Goal: Task Accomplishment & Management: Use online tool/utility

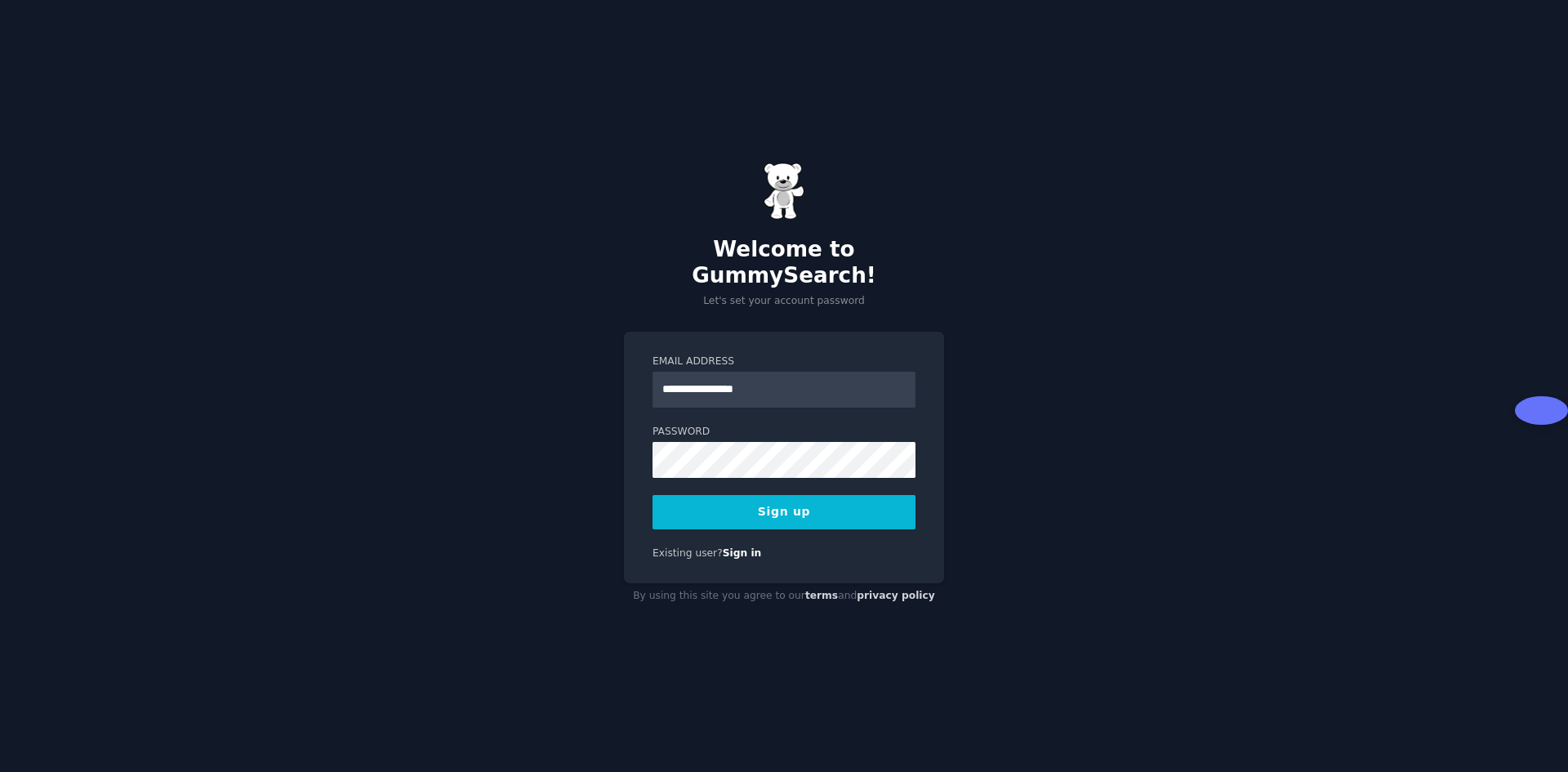
type input "**********"
click at [769, 495] on button "Sign up" at bounding box center [784, 512] width 263 height 34
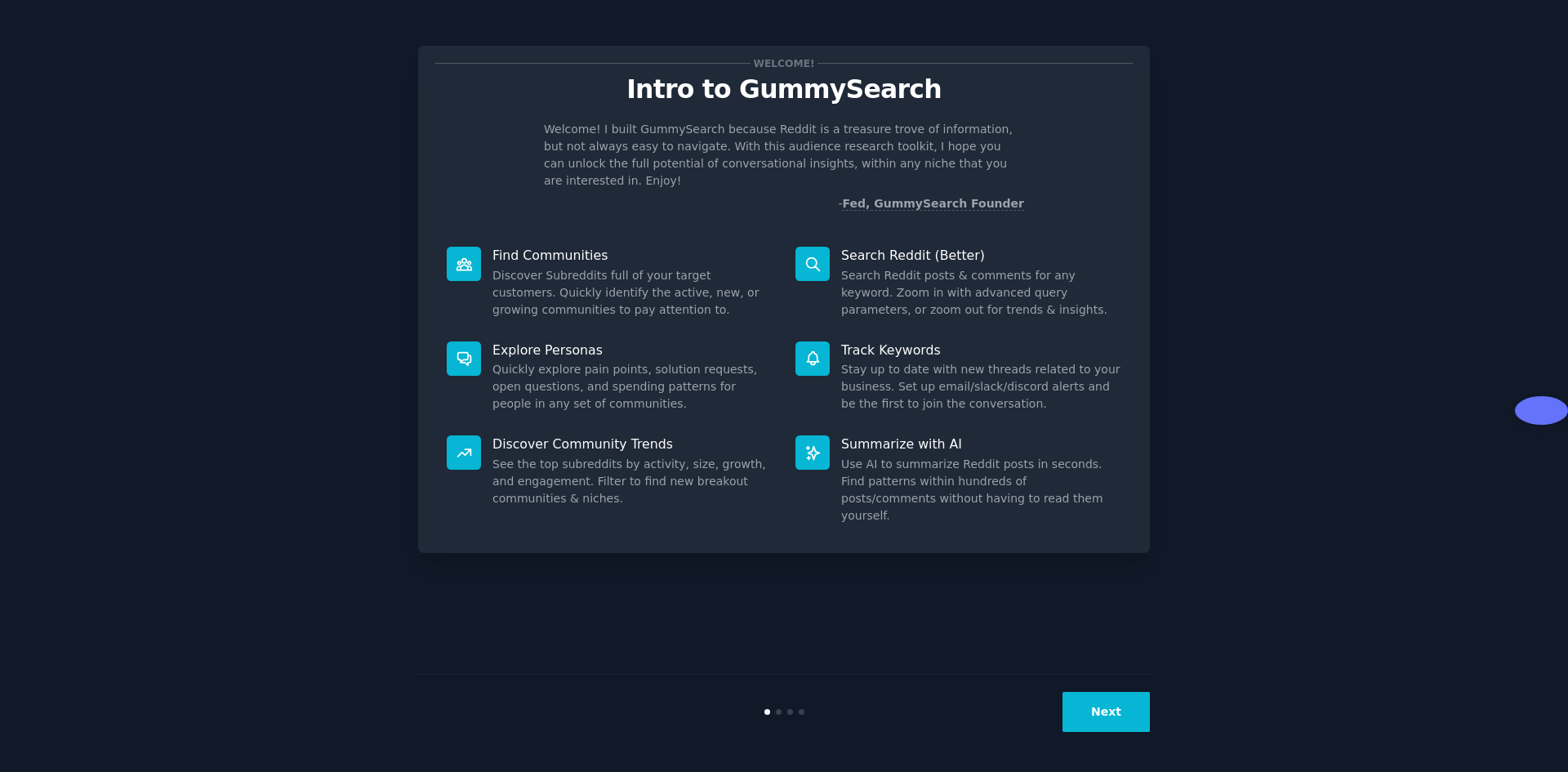
click at [1101, 708] on button "Next" at bounding box center [1106, 712] width 88 height 40
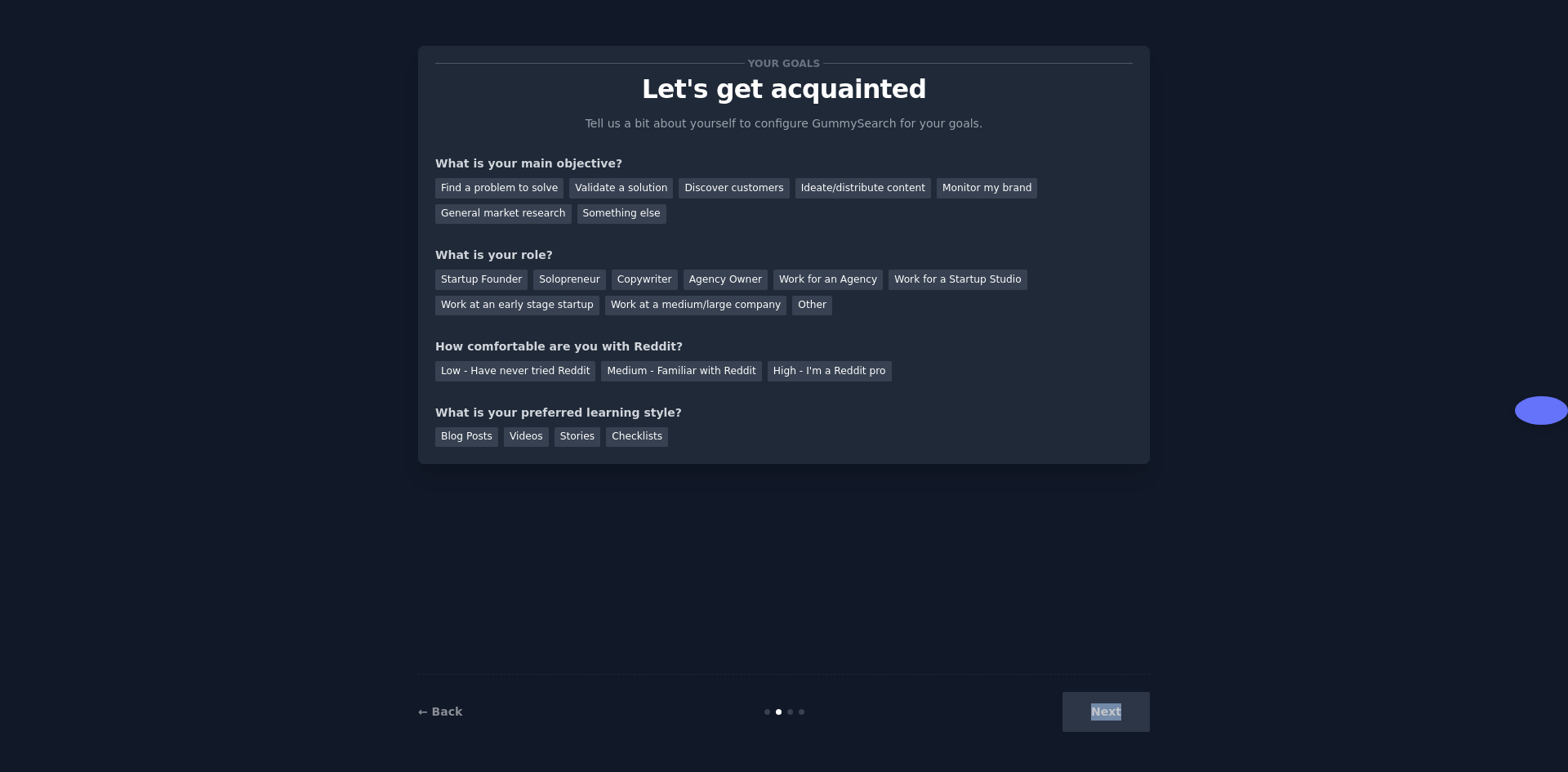
click at [1101, 708] on div "Next" at bounding box center [1028, 712] width 245 height 40
click at [1047, 59] on div "Your goals" at bounding box center [783, 63] width 697 height 17
click at [481, 191] on div "Find a problem to solve" at bounding box center [499, 188] width 128 height 20
click at [617, 188] on div "Validate a solution" at bounding box center [620, 188] width 104 height 20
click at [858, 182] on div "Ideate/distribute content" at bounding box center [863, 188] width 135 height 20
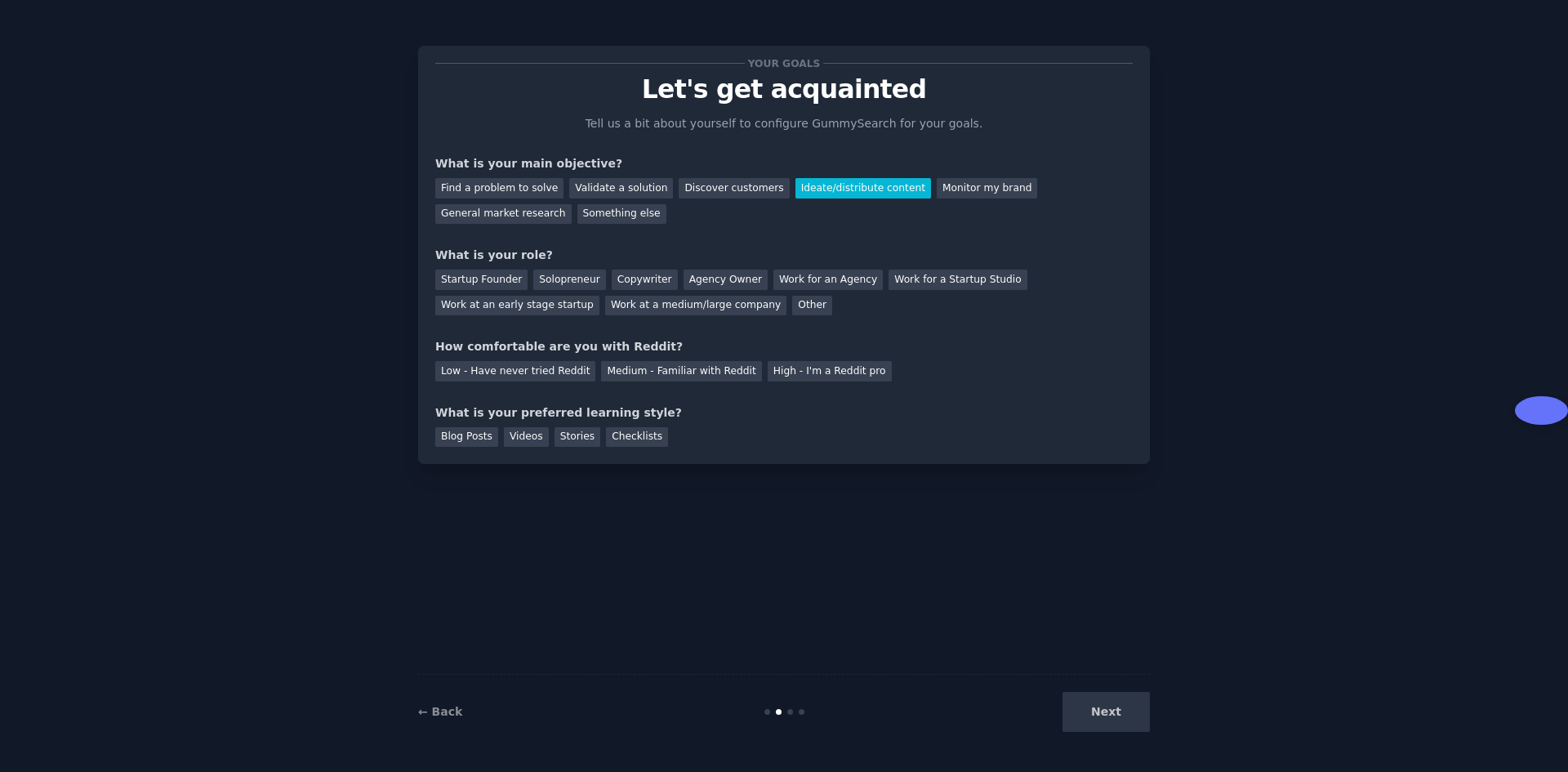
click at [1100, 714] on div "Next" at bounding box center [1028, 712] width 245 height 40
click at [458, 437] on div "Blog Posts" at bounding box center [466, 437] width 63 height 20
click at [497, 371] on div "Low - Have never tried Reddit" at bounding box center [515, 370] width 160 height 20
click at [493, 277] on div "Startup Founder" at bounding box center [480, 279] width 92 height 20
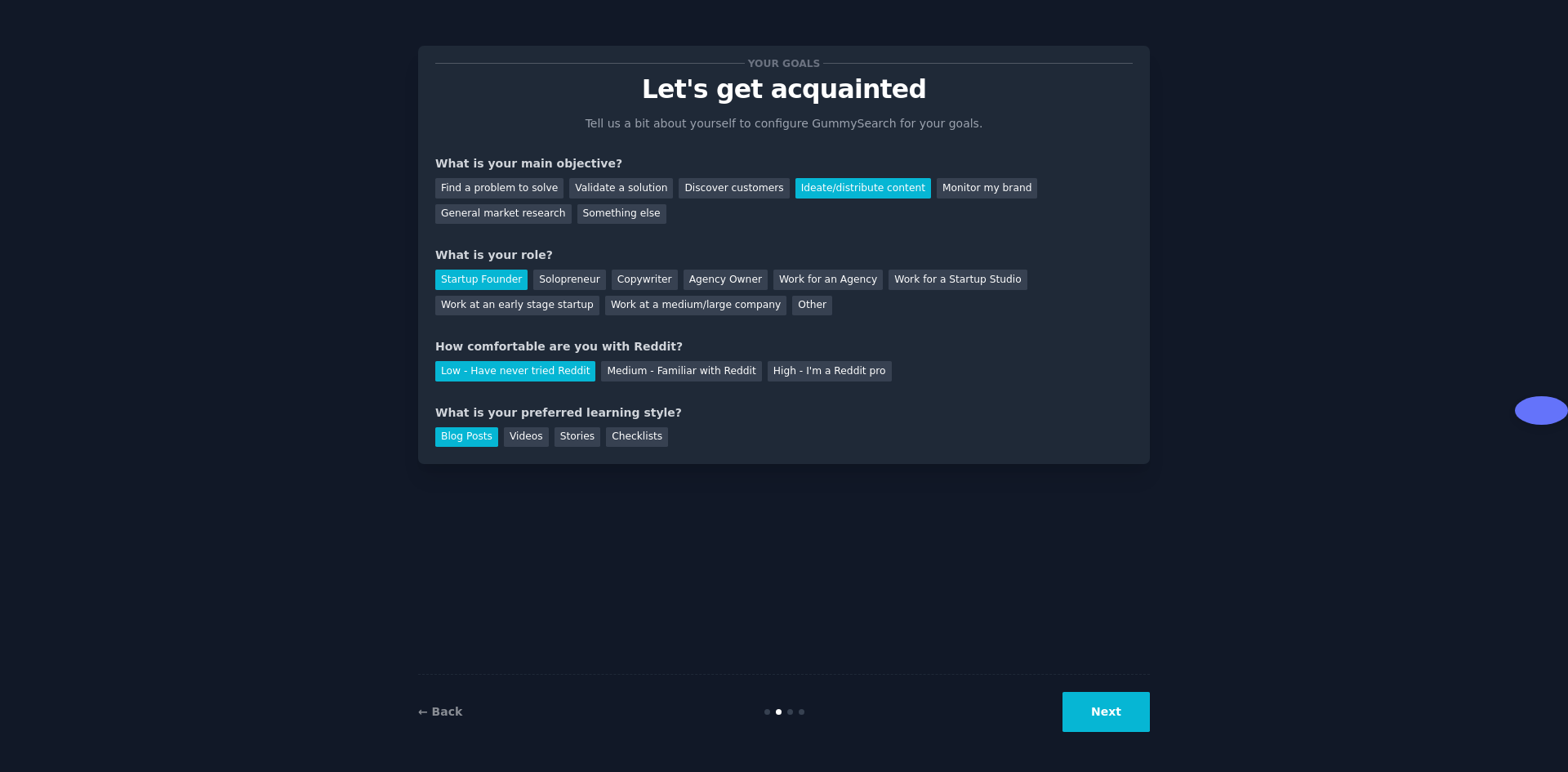
click at [1116, 715] on button "Next" at bounding box center [1106, 712] width 88 height 40
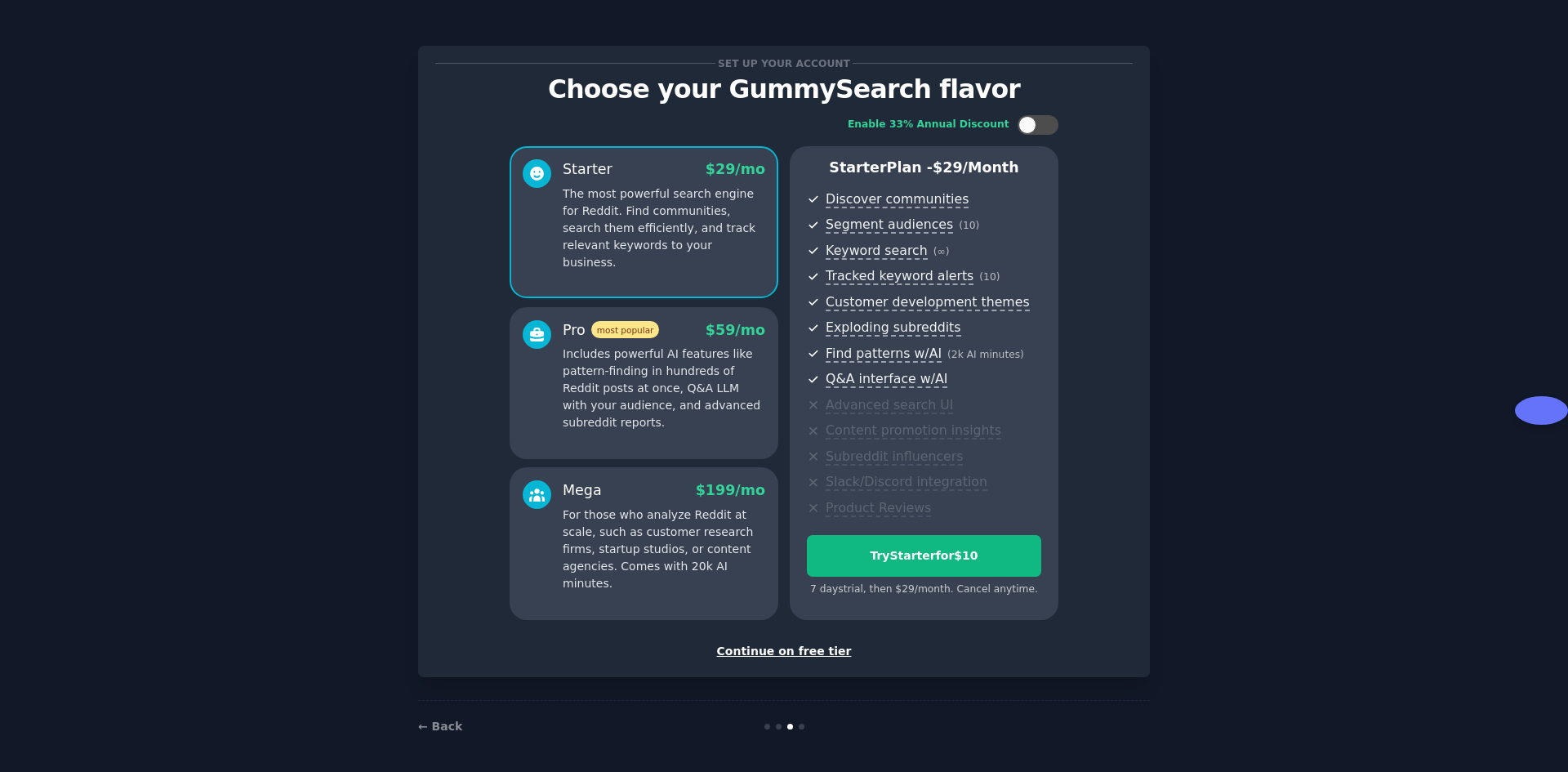
click at [768, 654] on div "Continue on free tier" at bounding box center [783, 651] width 697 height 17
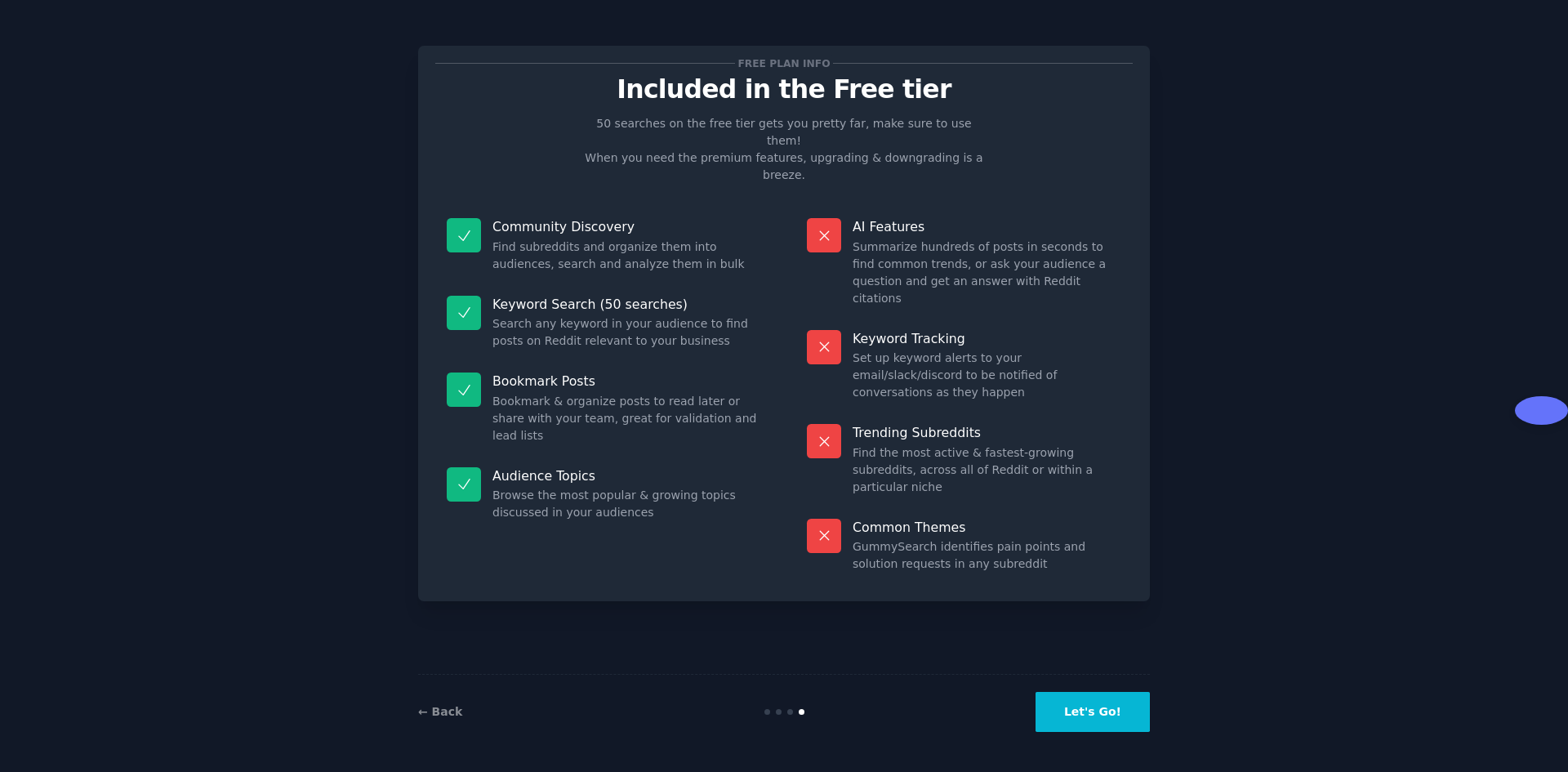
click at [1100, 712] on button "Let's Go!" at bounding box center [1092, 712] width 114 height 40
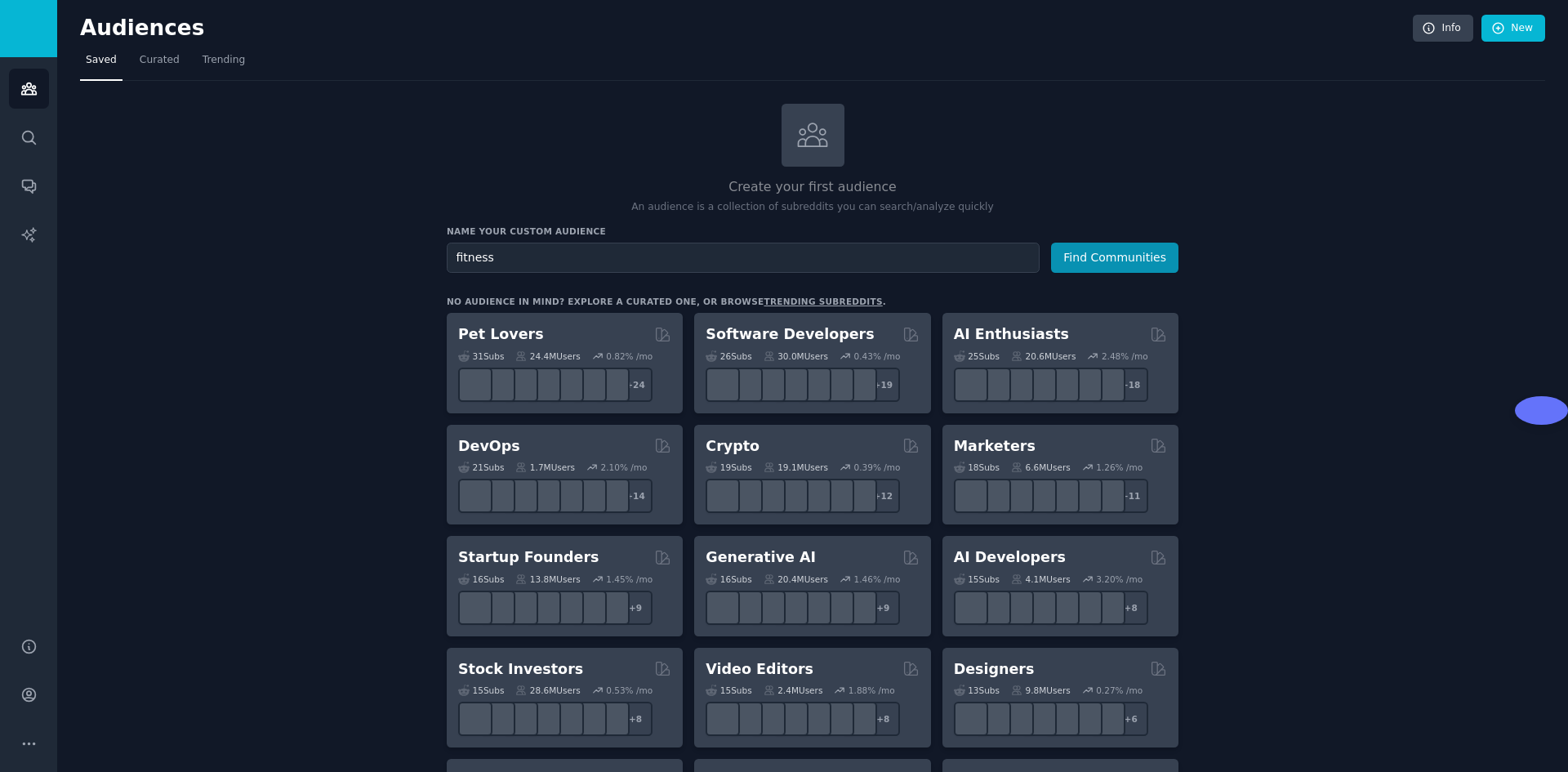
type input "fitness"
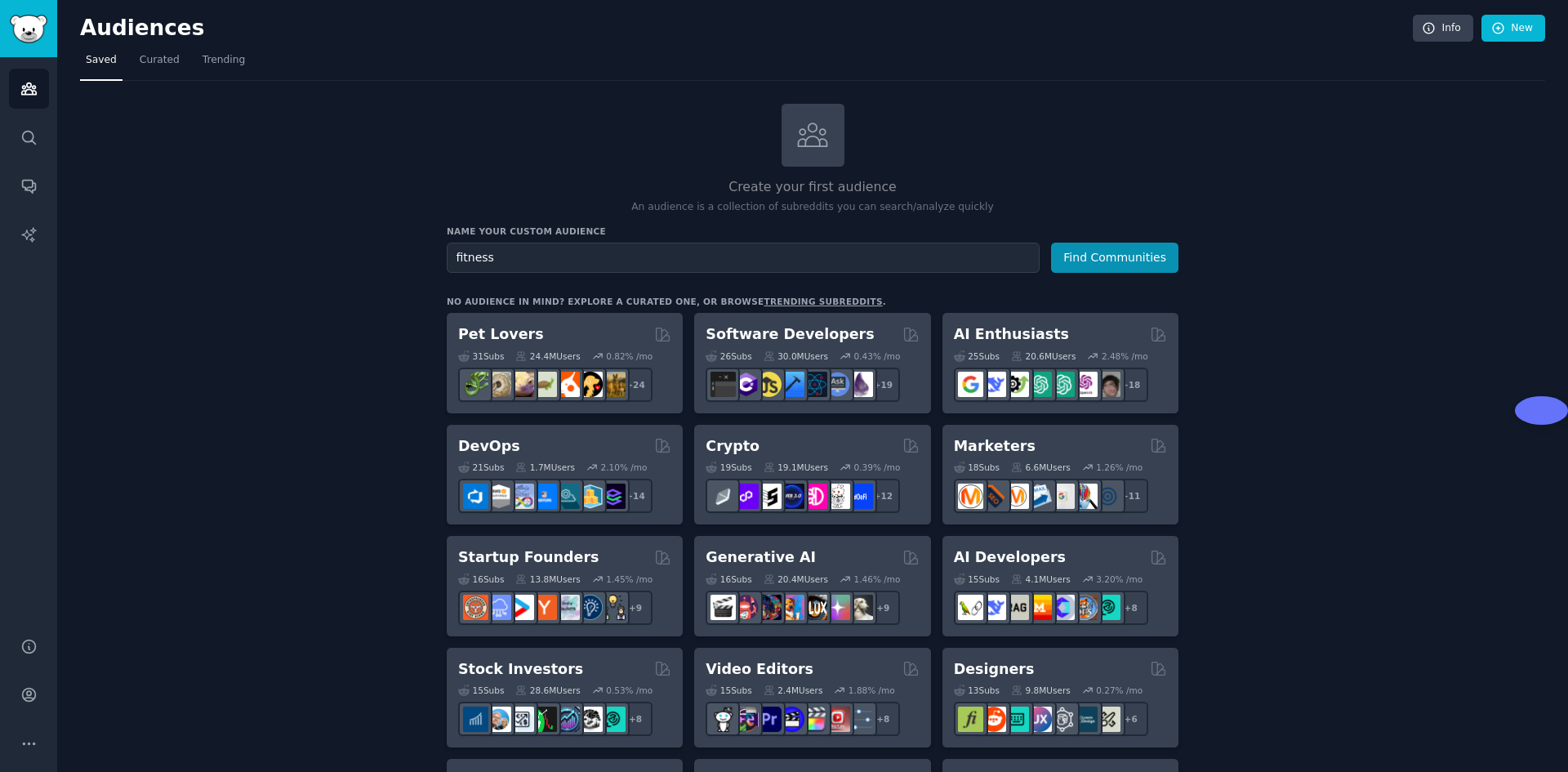
click at [1050, 243] on button "Find Communities" at bounding box center [1114, 258] width 127 height 30
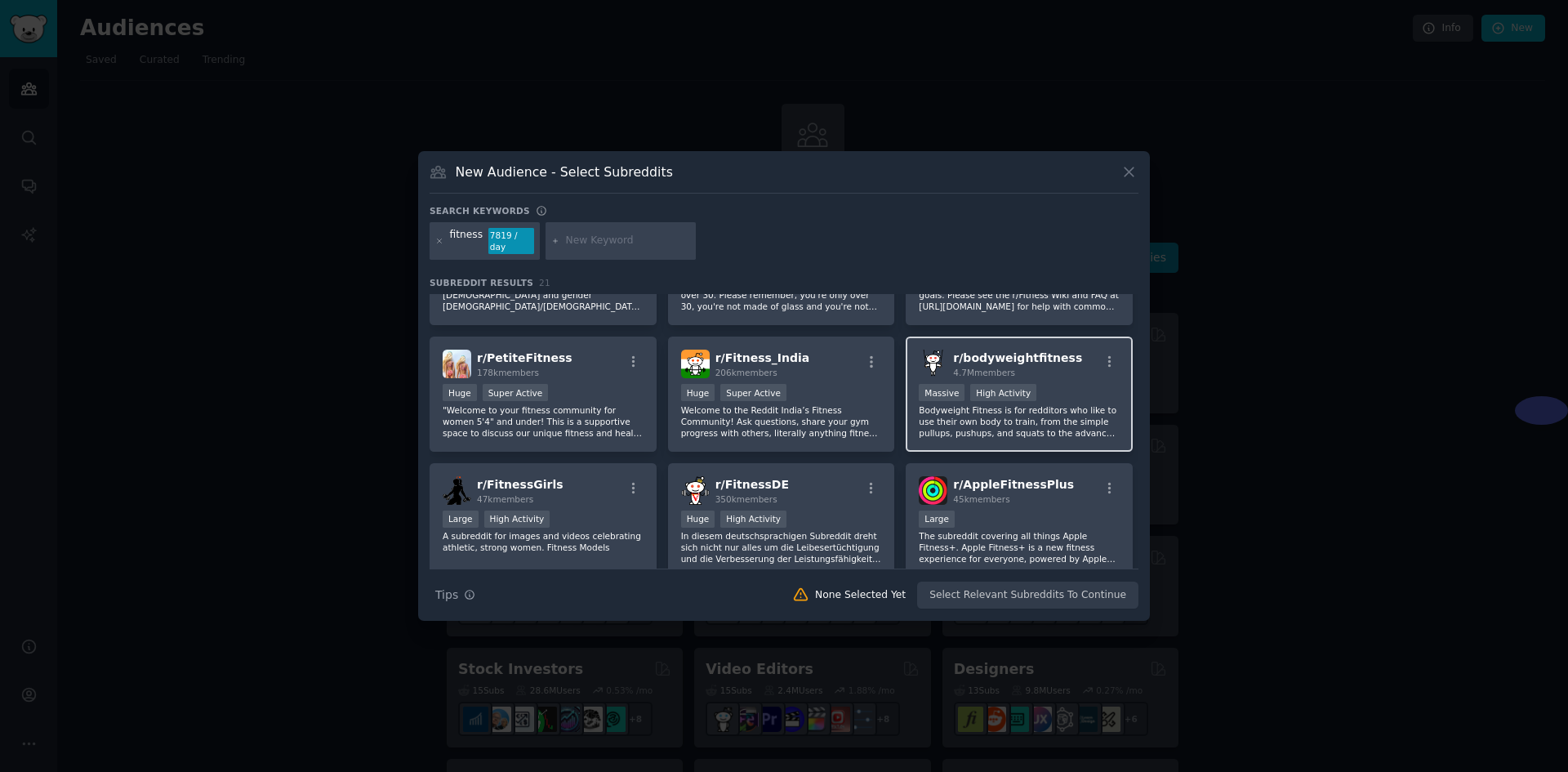
scroll to position [82, 0]
click at [991, 353] on span "r/ bodyweightfitness" at bounding box center [1017, 360] width 129 height 13
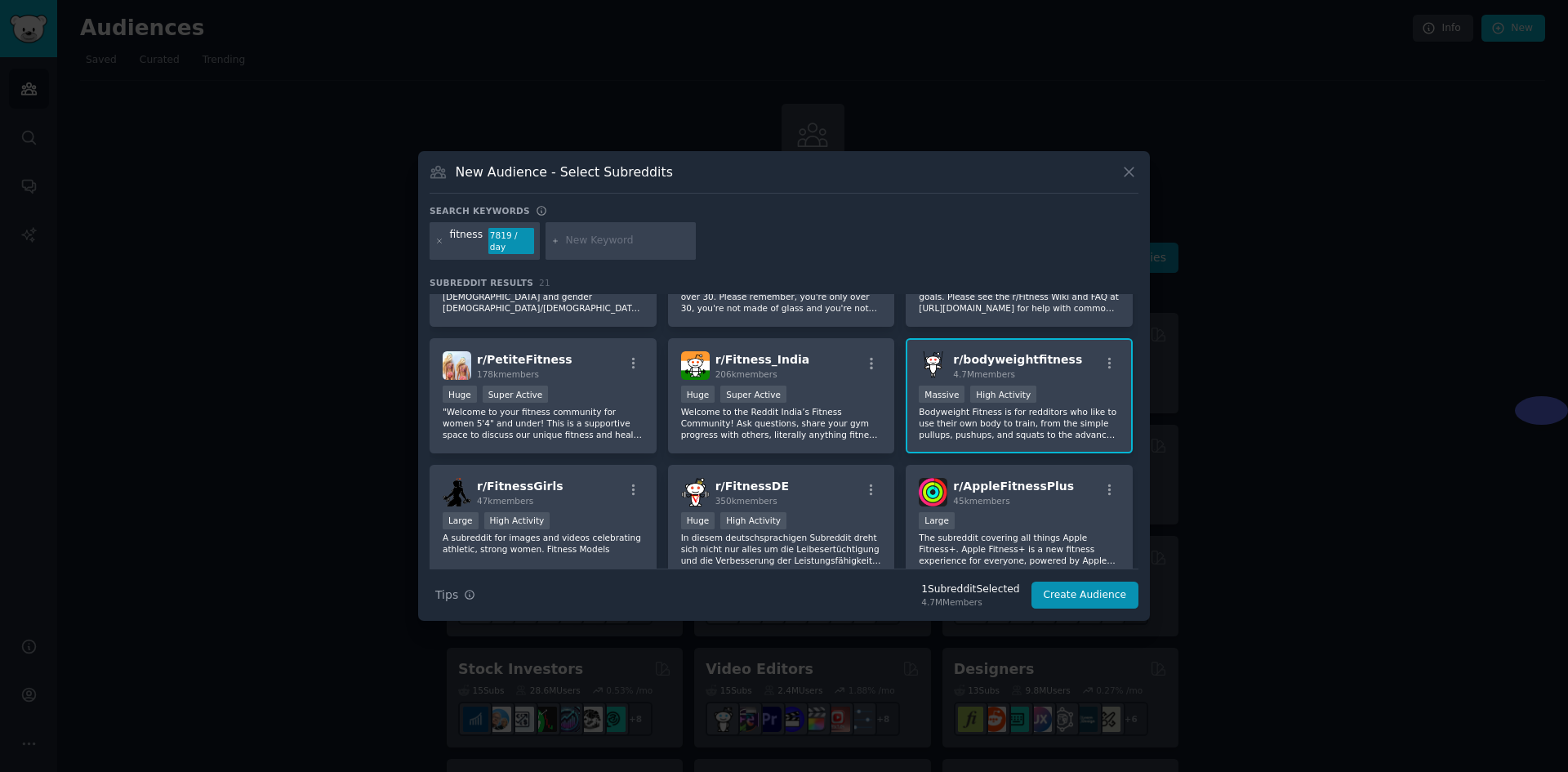
click at [1113, 395] on div ">= 80th percentile for submissions / day Massive High Activity" at bounding box center [1018, 395] width 201 height 20
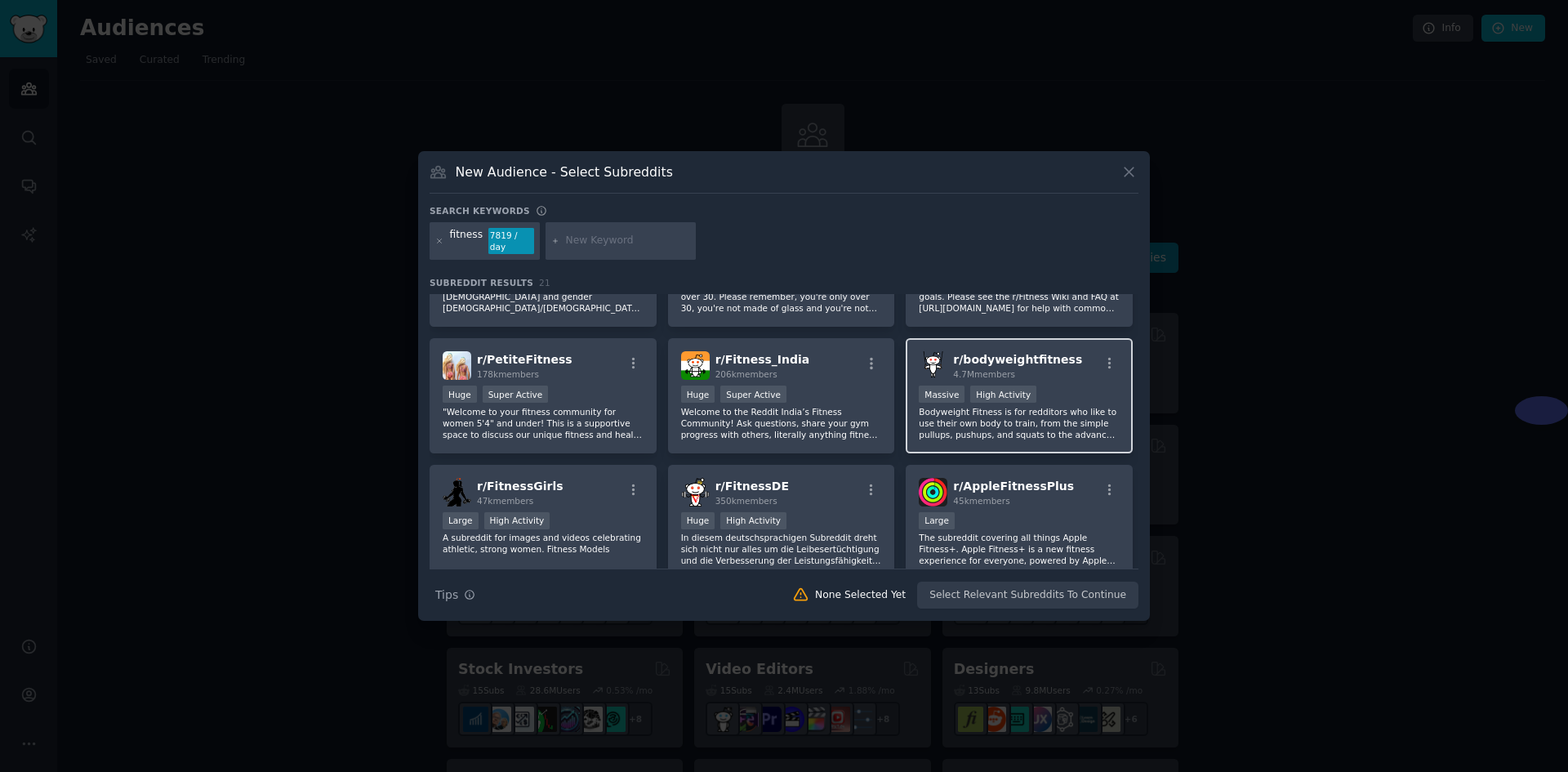
click at [1085, 406] on p "Bodyweight Fitness is for redditors who like to use their own body to train, fr…" at bounding box center [1018, 423] width 201 height 34
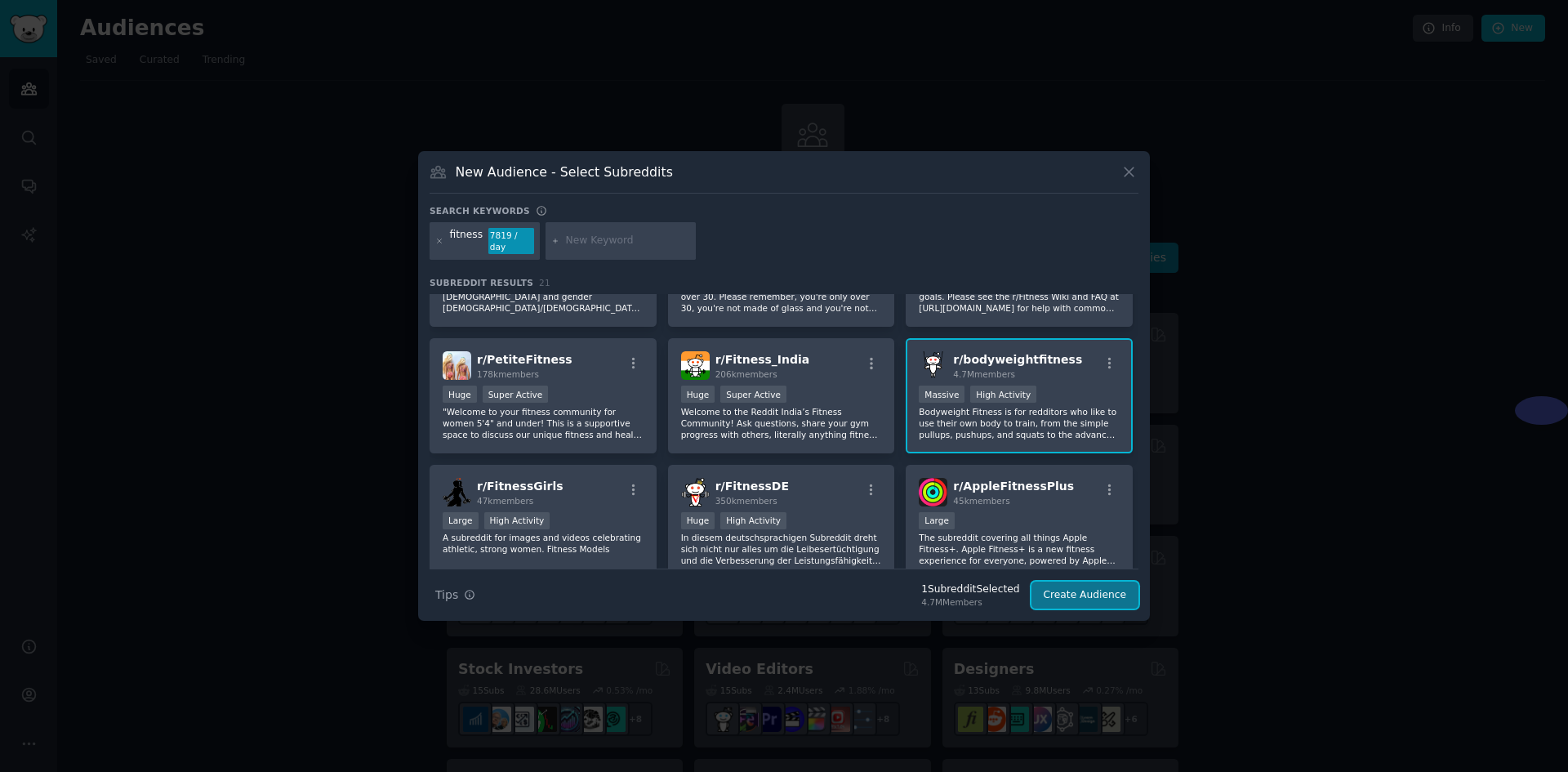
click at [1086, 585] on button "Create Audience" at bounding box center [1085, 595] width 108 height 28
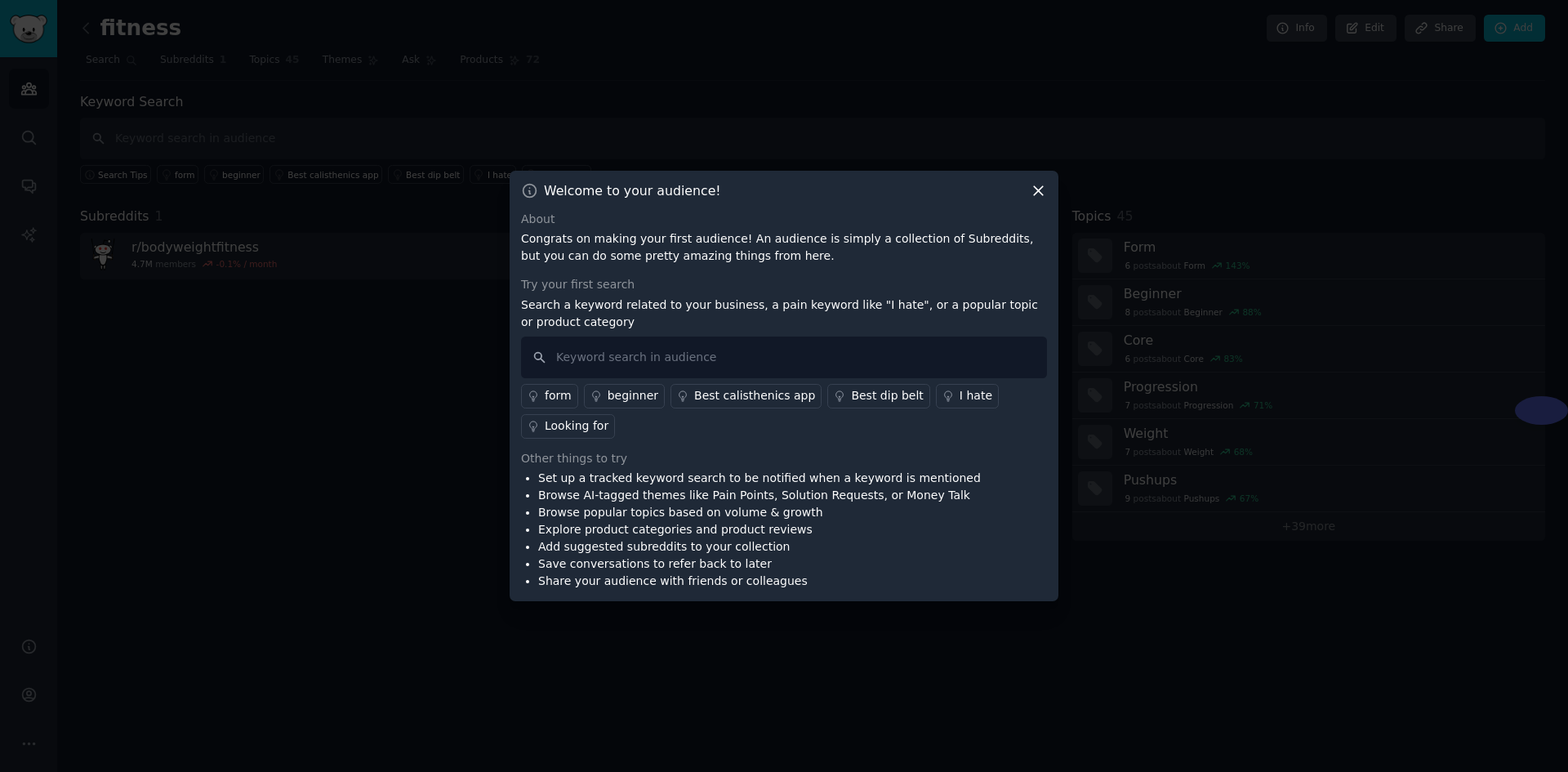
click at [1048, 190] on div "Welcome to your audience! About Congrats on making your first audience! An audi…" at bounding box center [783, 386] width 549 height 431
click at [1040, 188] on icon at bounding box center [1038, 190] width 17 height 17
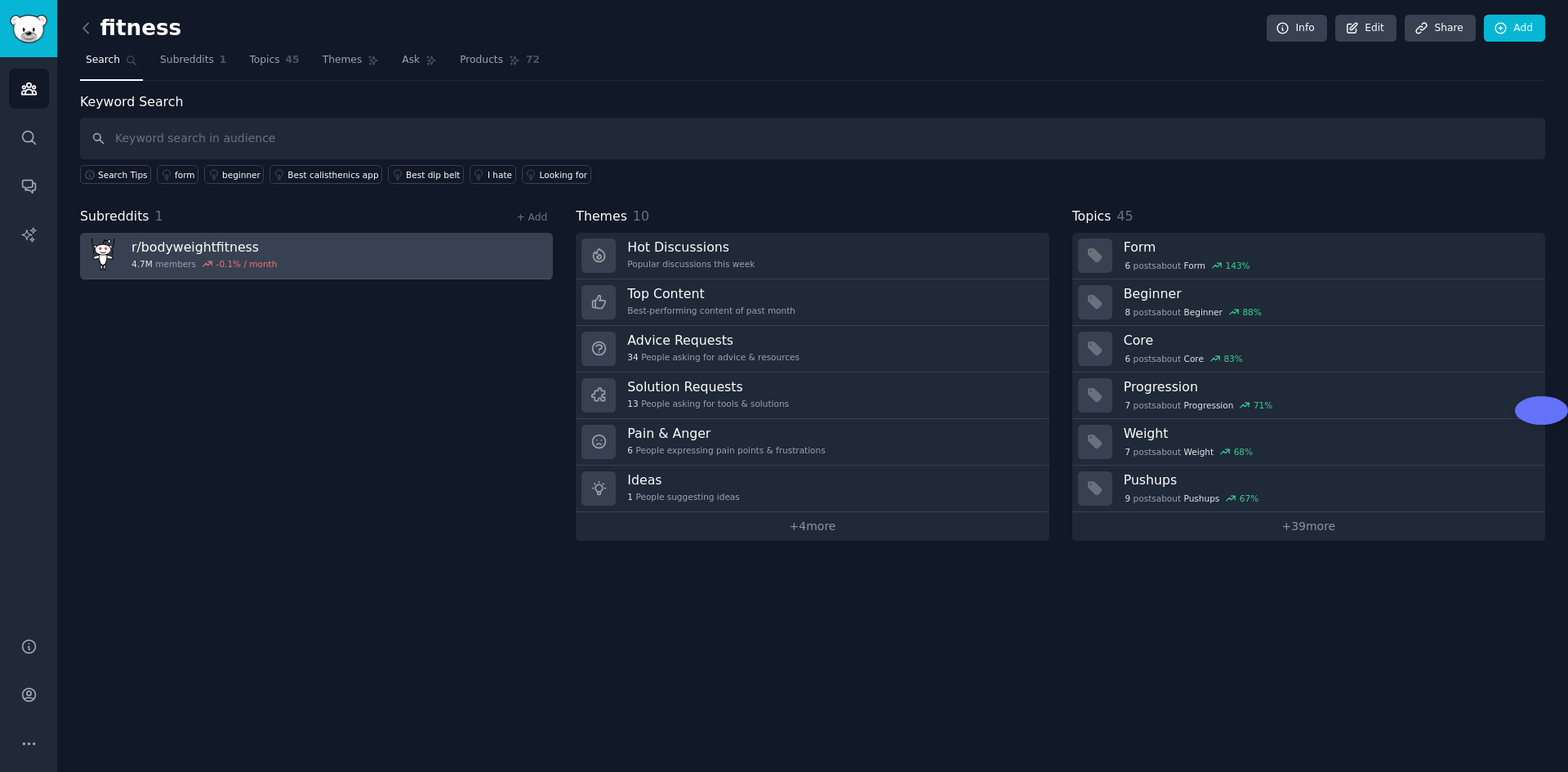
click at [415, 267] on link "r/ bodyweightfitness 4.7M members -0.1 % / month" at bounding box center [316, 256] width 473 height 47
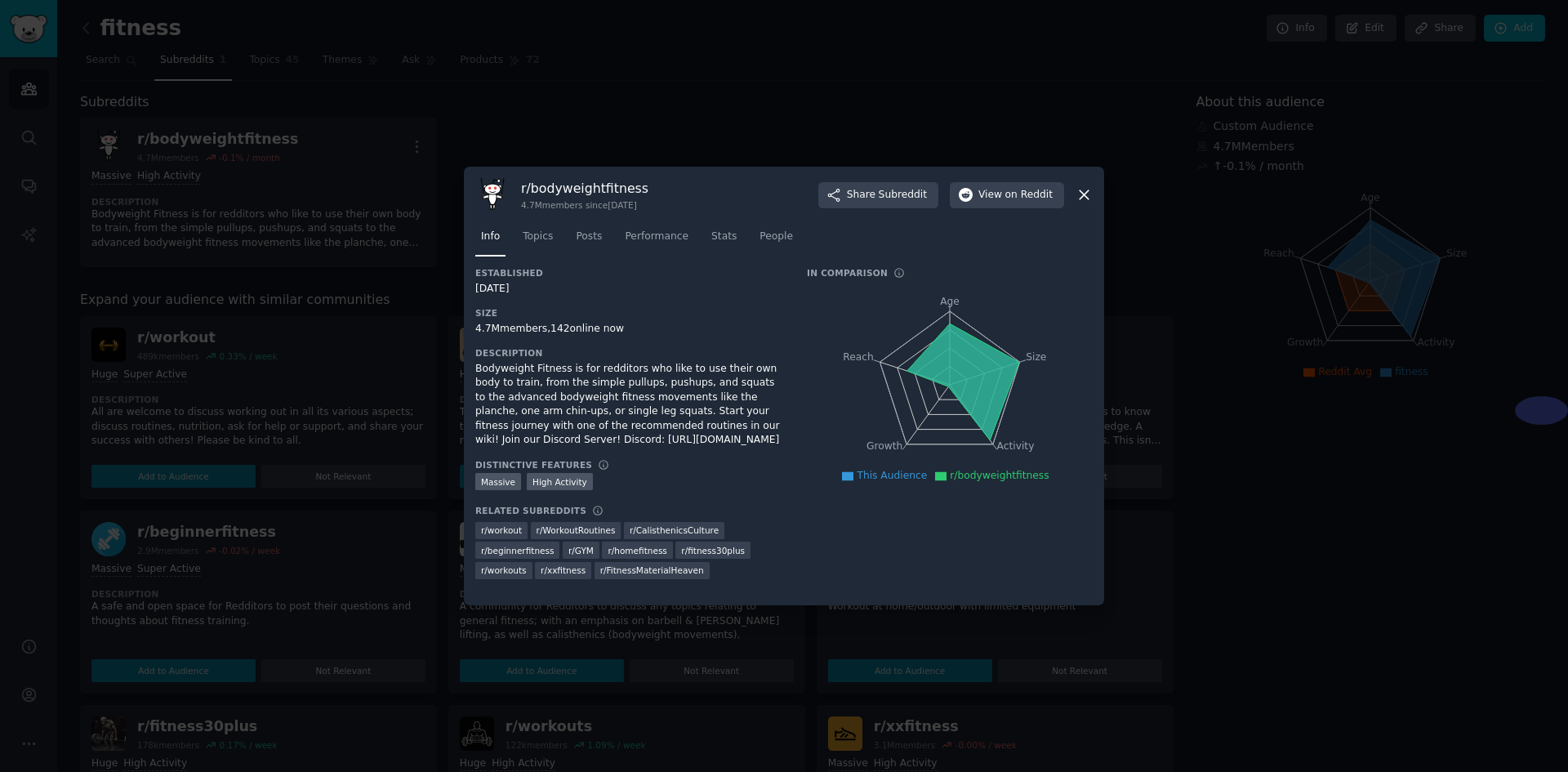
click at [1084, 200] on icon at bounding box center [1084, 195] width 17 height 17
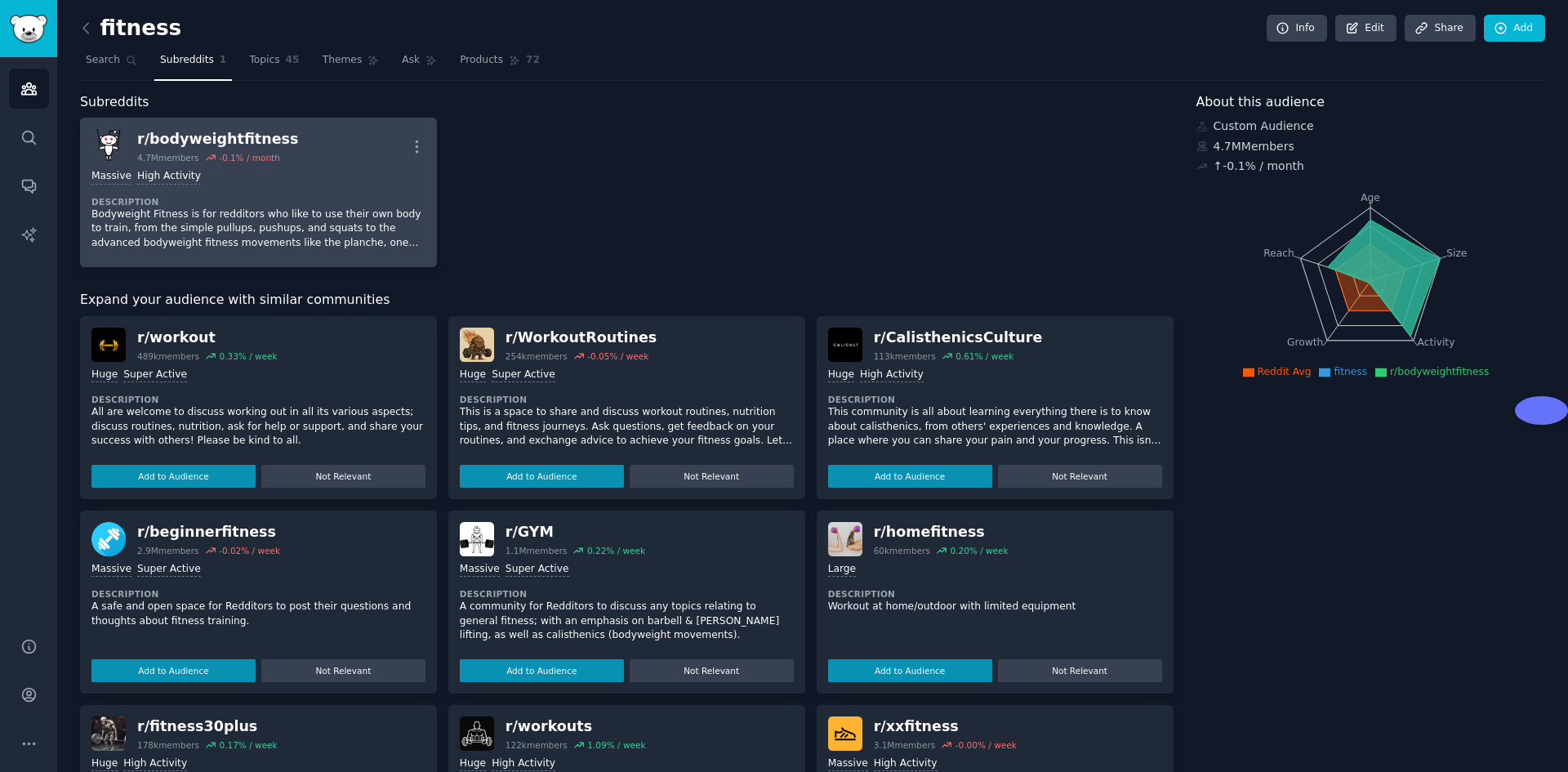
click at [318, 143] on div "r/ bodyweightfitness 4.7M members -0.1 % / month More" at bounding box center [258, 147] width 334 height 34
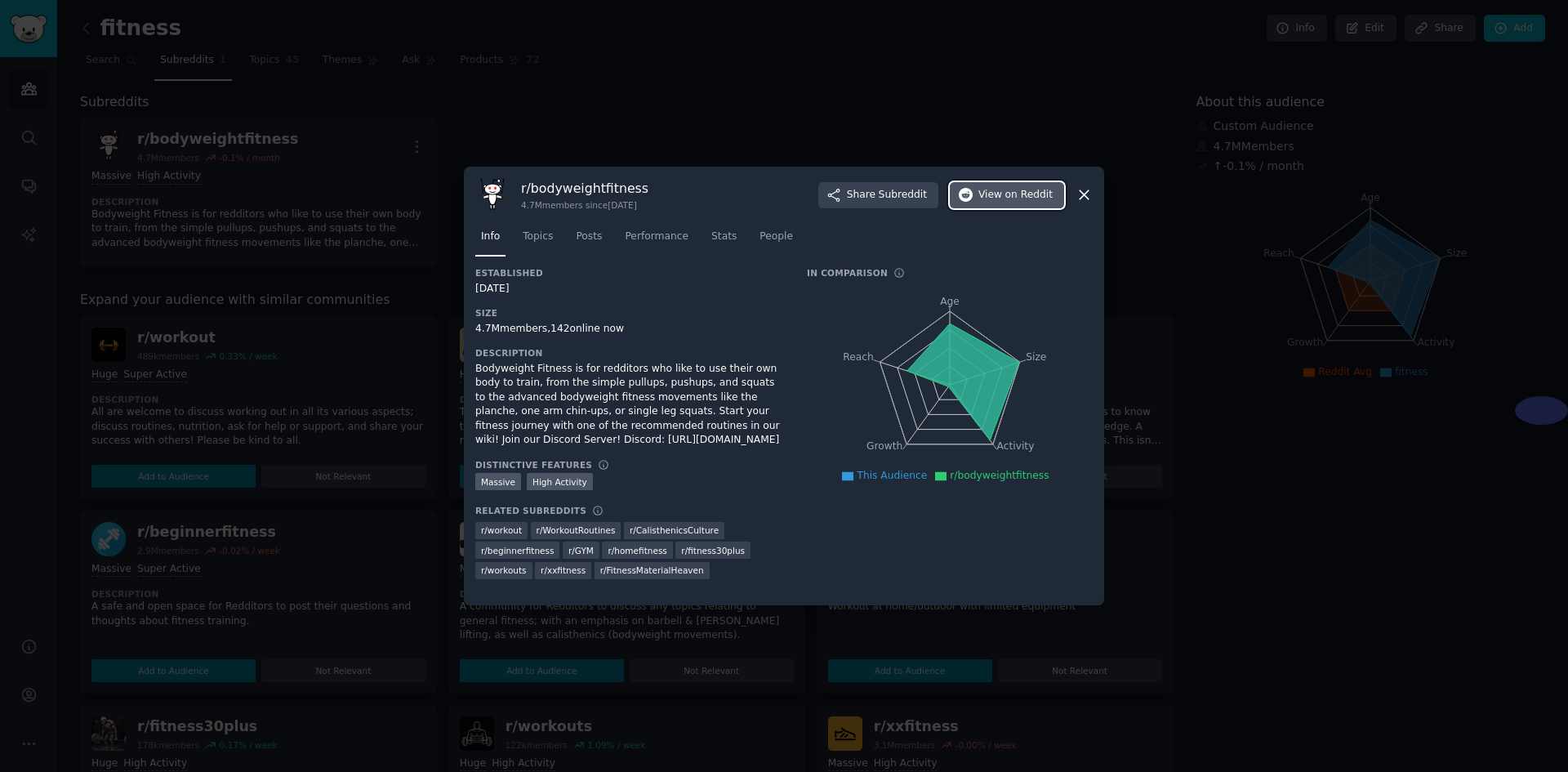
click at [1020, 195] on span "on Reddit" at bounding box center [1029, 194] width 48 height 14
click at [1079, 193] on icon at bounding box center [1084, 195] width 17 height 17
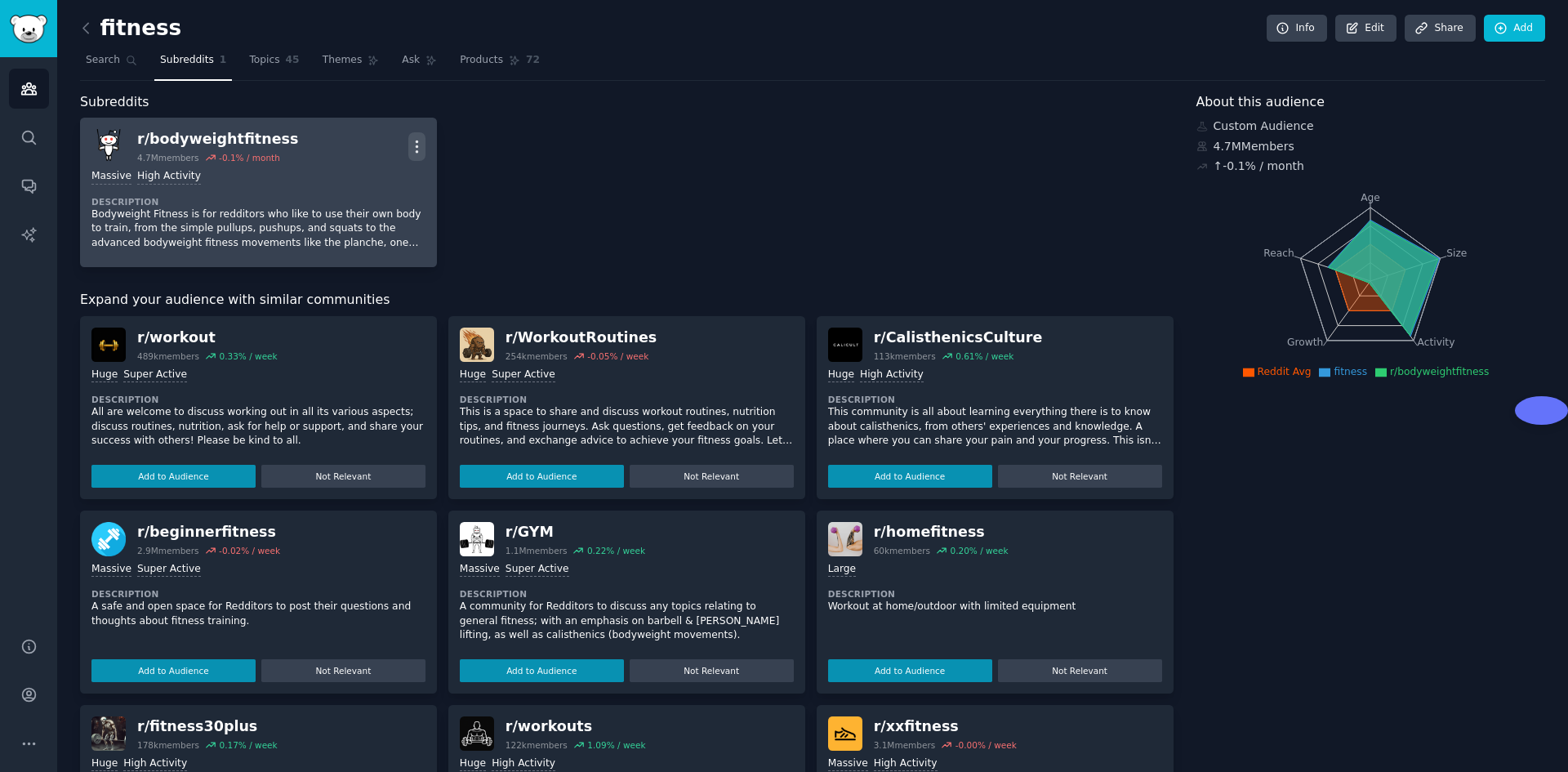
click at [420, 144] on icon "button" at bounding box center [417, 147] width 17 height 17
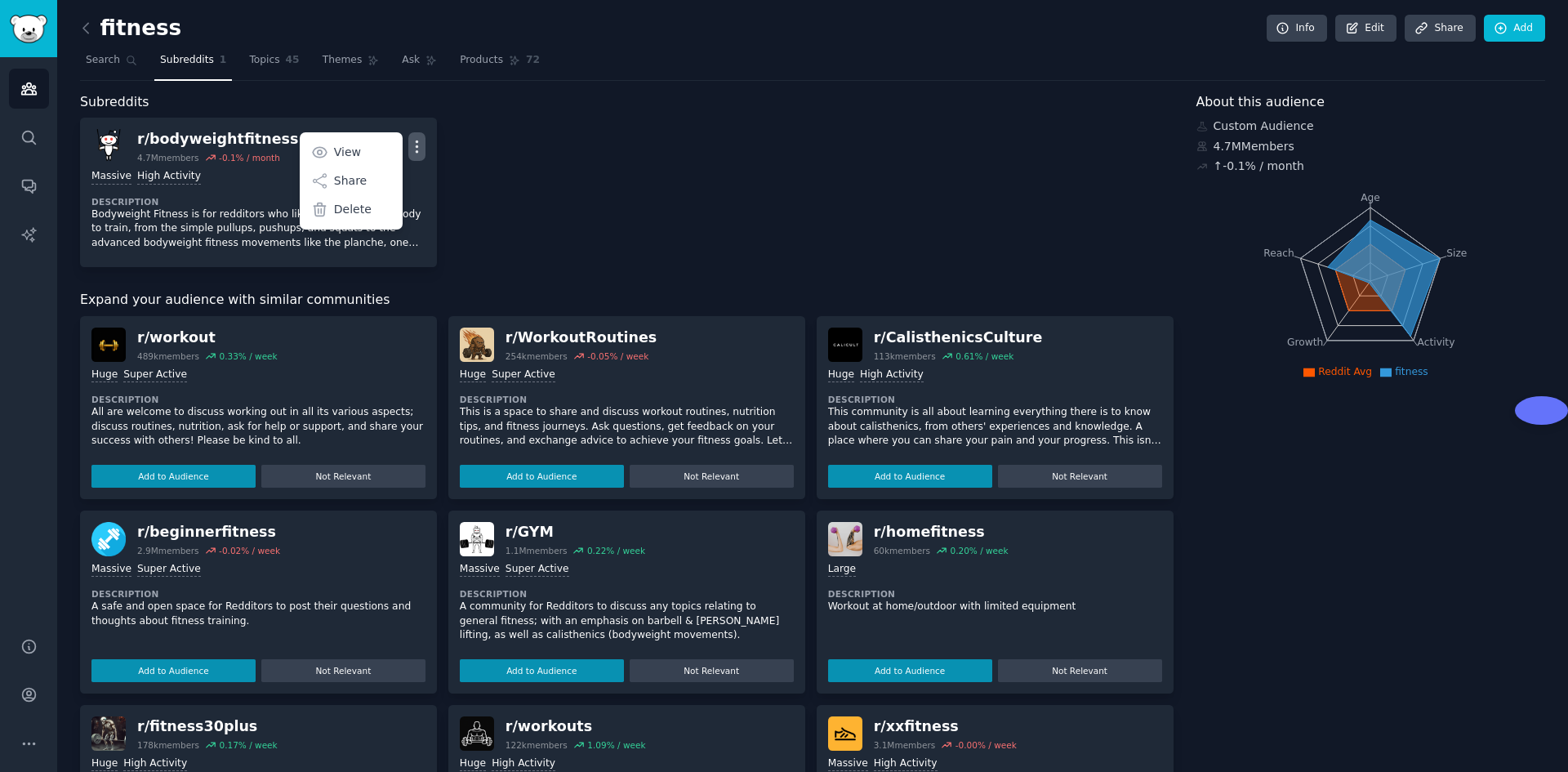
click at [549, 144] on div "r/ bodyweightfitness 4.7M members -0.1 % / month More View Share Delete Massive…" at bounding box center [626, 192] width 1093 height 149
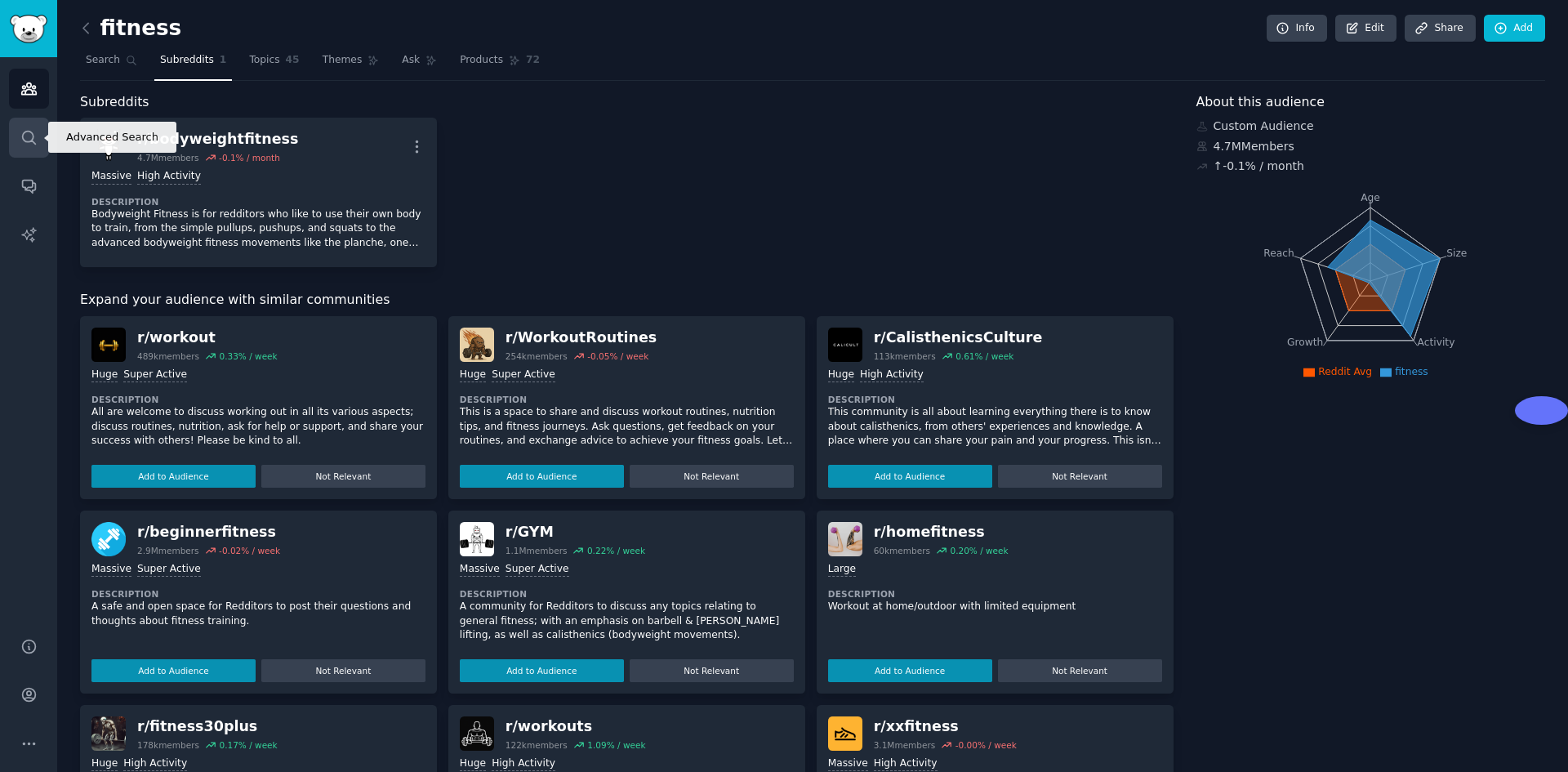
click at [31, 139] on icon "Sidebar" at bounding box center [29, 137] width 13 height 13
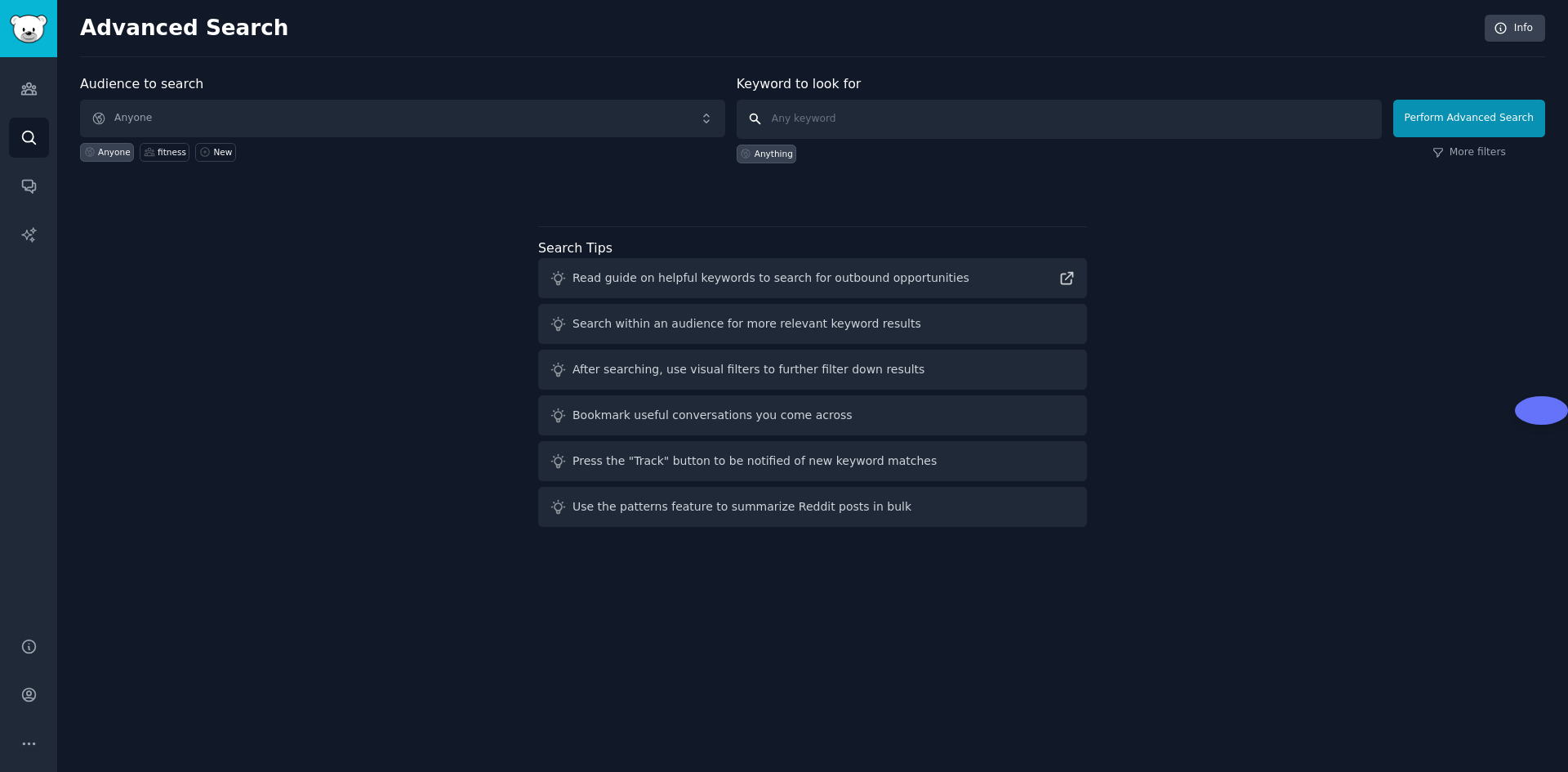
click at [878, 128] on input "text" at bounding box center [1059, 119] width 645 height 39
type input "fitness"
click button "Perform Advanced Search" at bounding box center [1469, 118] width 152 height 37
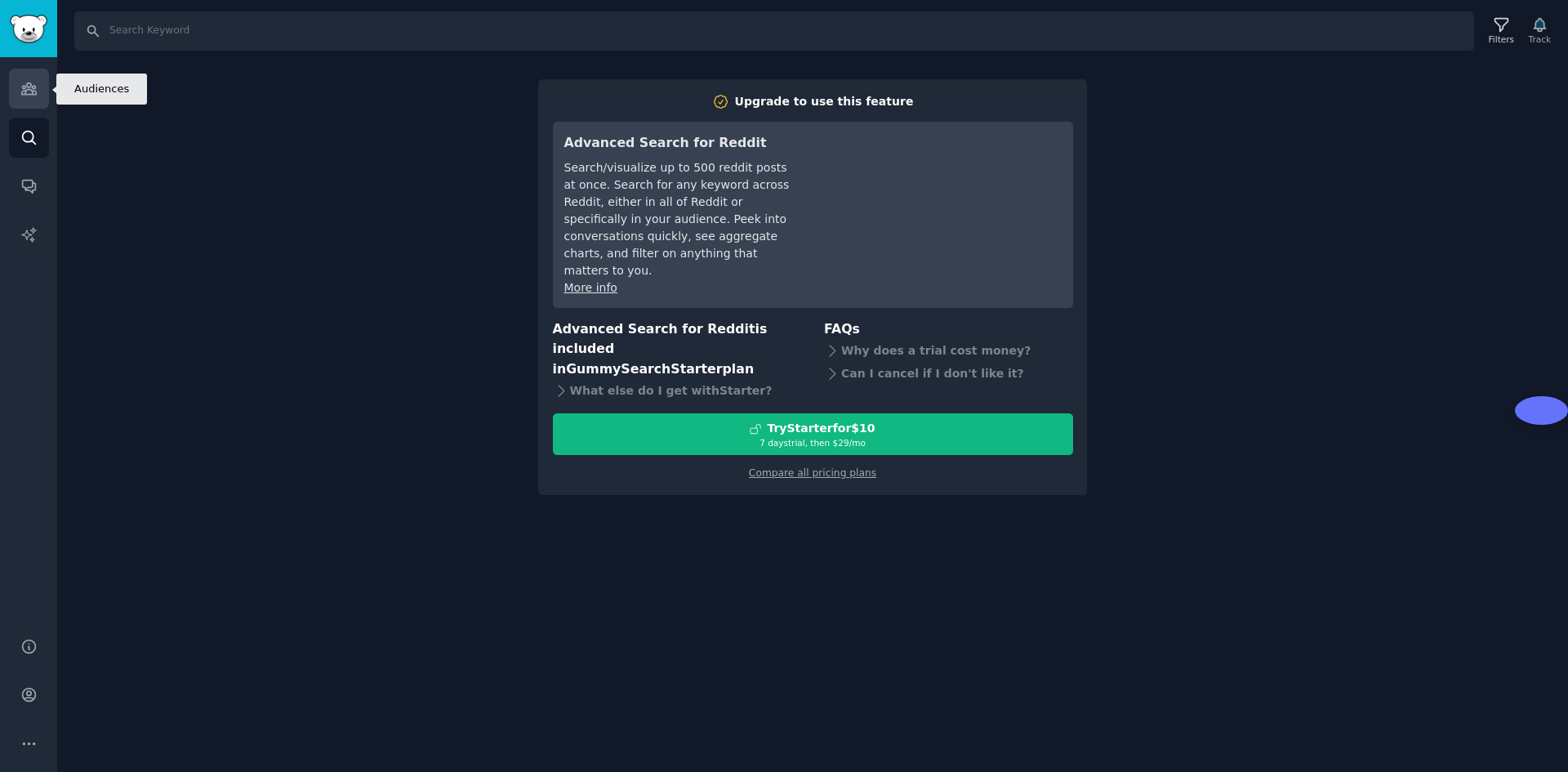
click at [20, 78] on link "Audiences" at bounding box center [29, 89] width 40 height 40
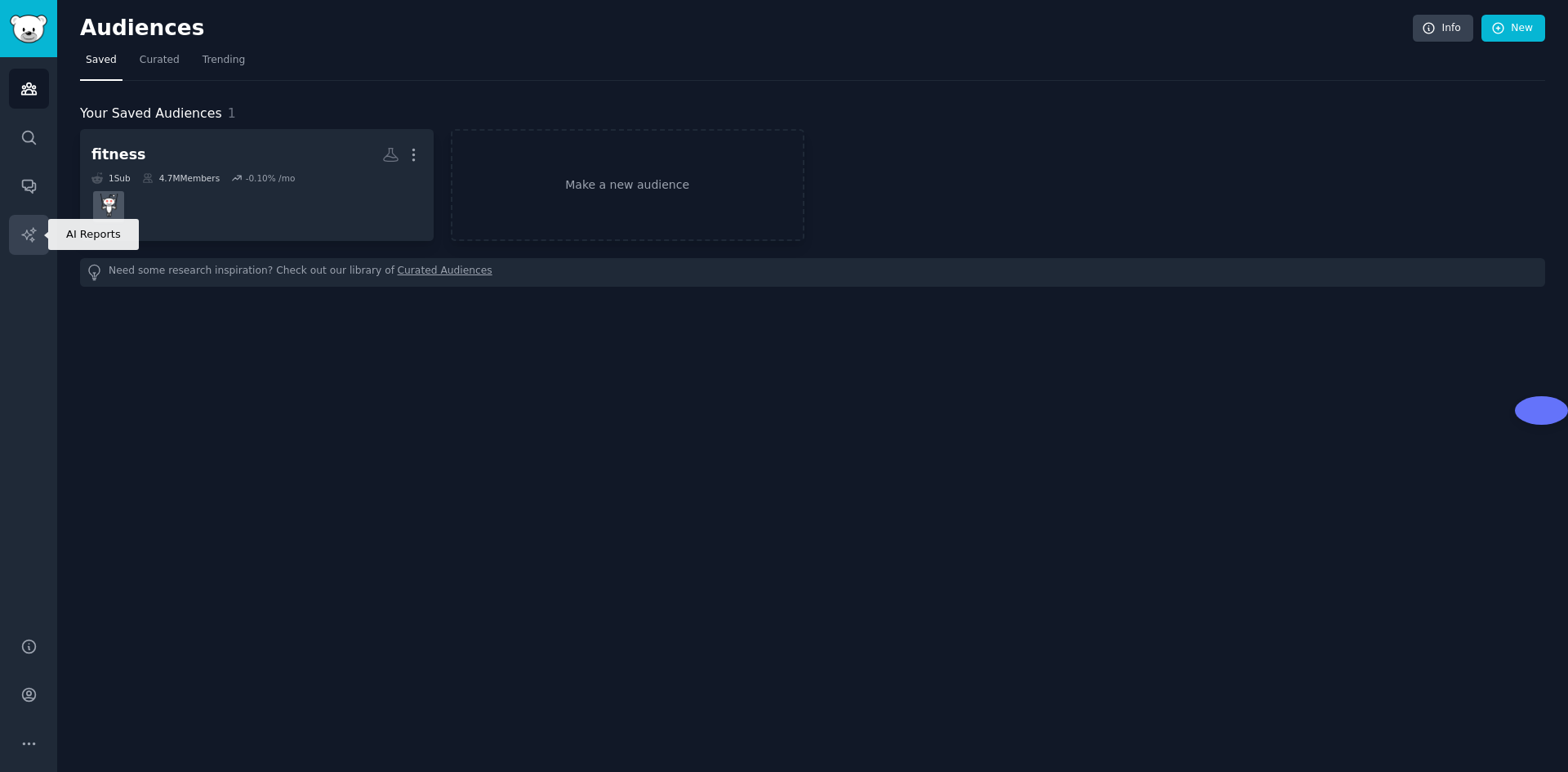
click at [30, 240] on icon "Sidebar" at bounding box center [29, 235] width 17 height 17
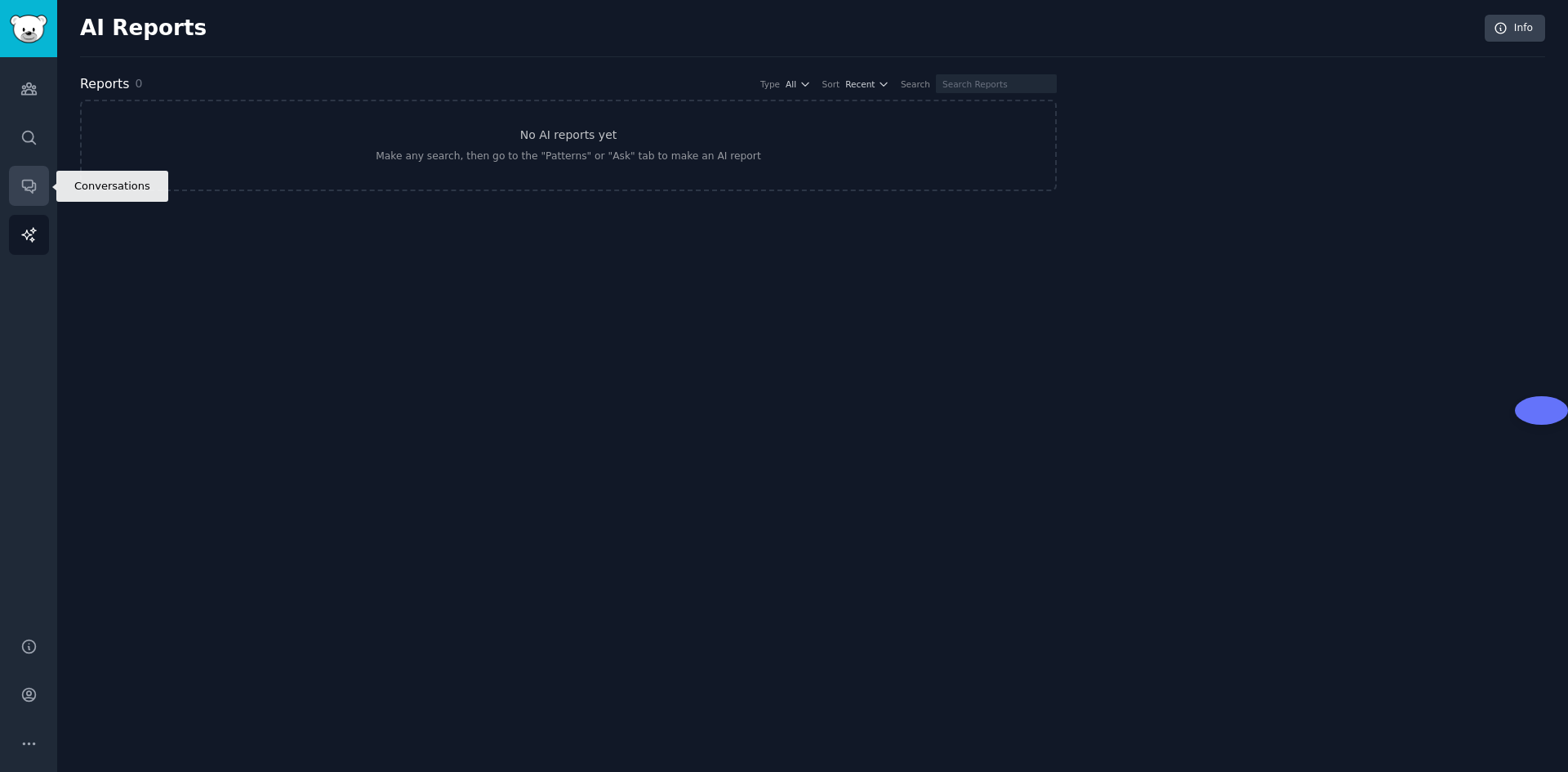
click at [28, 169] on link "Conversations" at bounding box center [29, 186] width 40 height 40
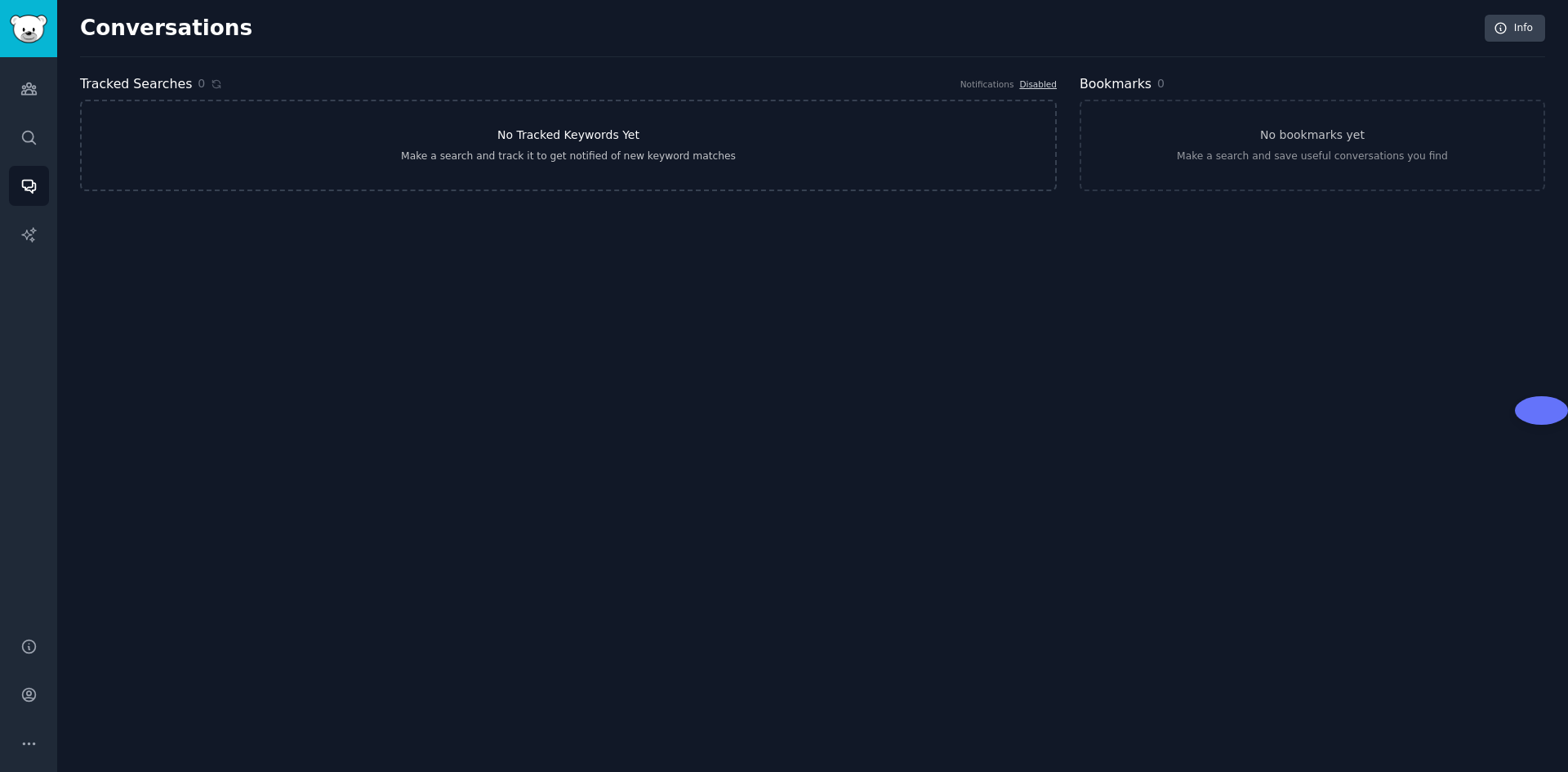
click at [520, 146] on link "No Tracked Keywords Yet Make a search and track it to get notified of new keywo…" at bounding box center [568, 146] width 976 height 91
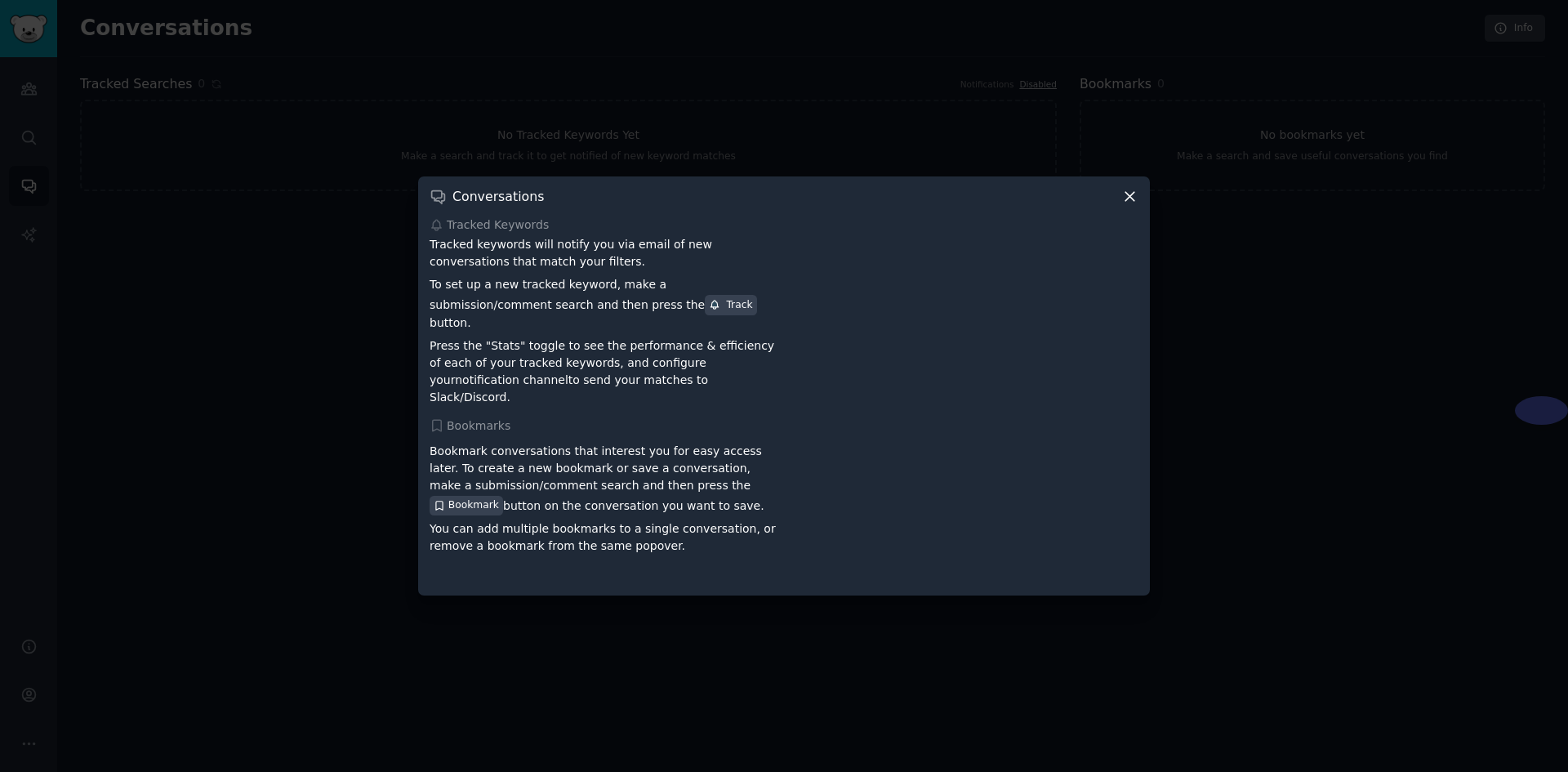
click at [1146, 205] on div "Conversations Tracked Keywords Tracked keywords will notify you via email of ne…" at bounding box center [783, 386] width 732 height 419
click at [1128, 201] on icon at bounding box center [1128, 196] width 9 height 9
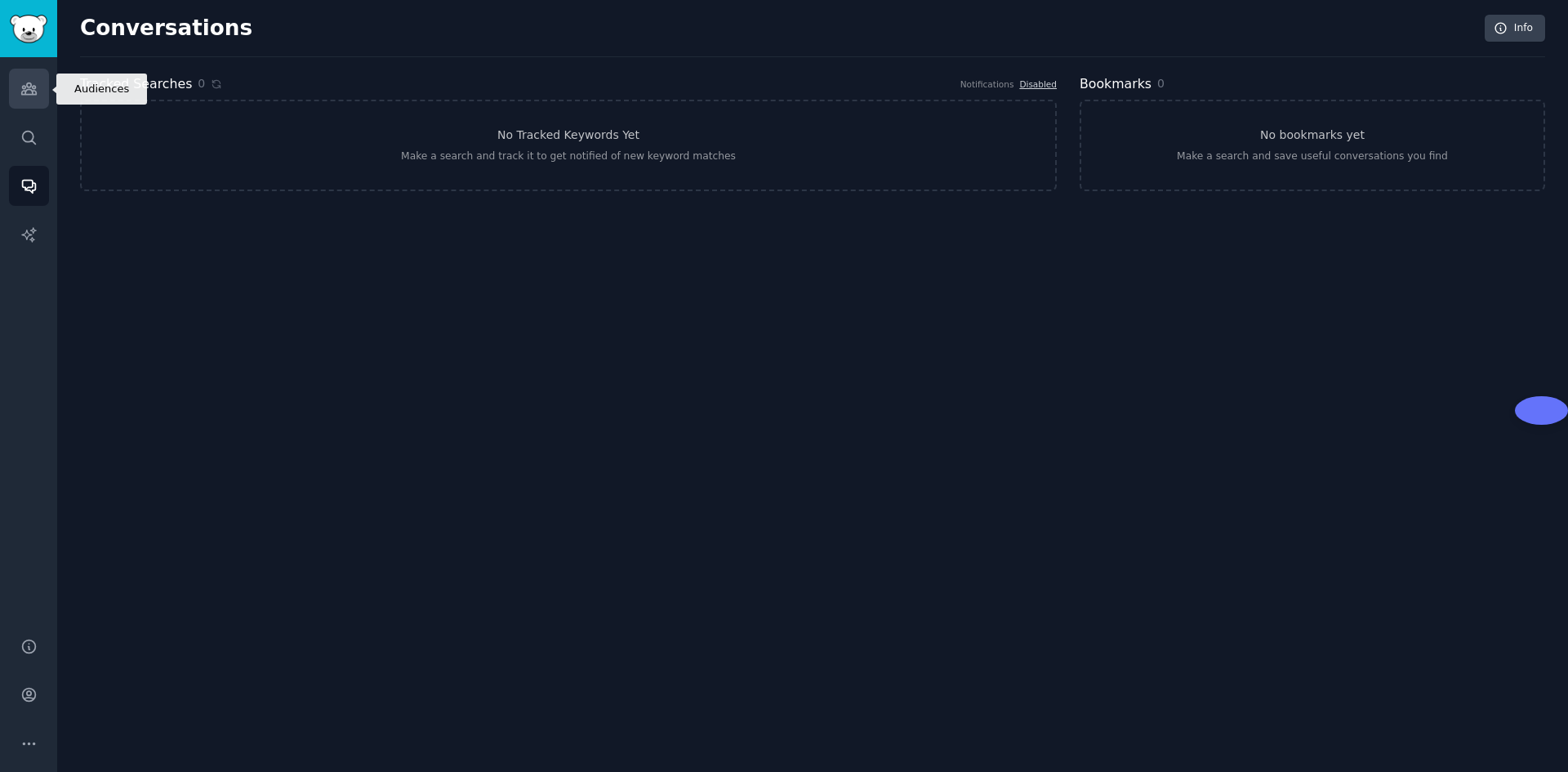
click at [15, 100] on link "Audiences" at bounding box center [29, 89] width 40 height 40
